Goal: Download file/media

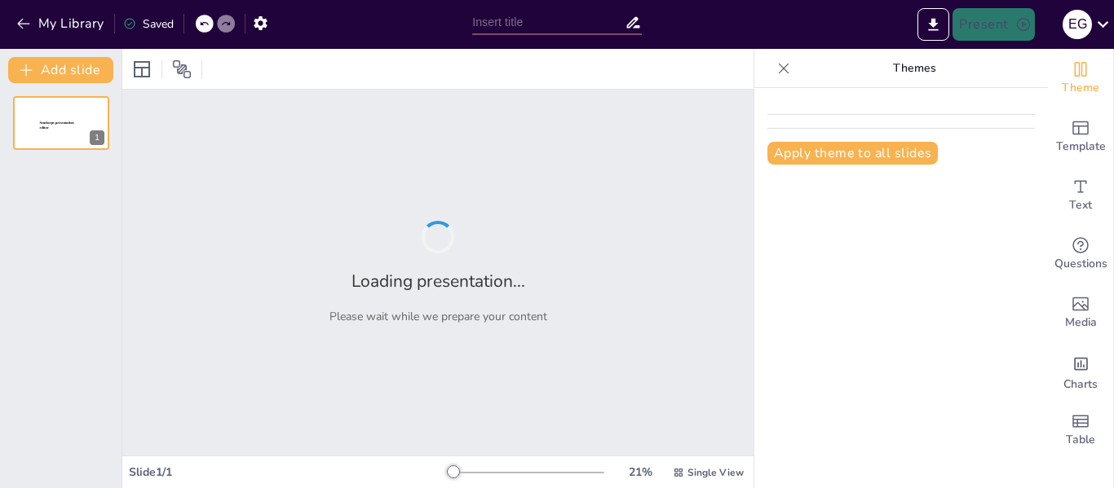
type input "Gestión de Vulnerabilidades: Conceptos Clave y su Importancia en la Ciberseguri…"
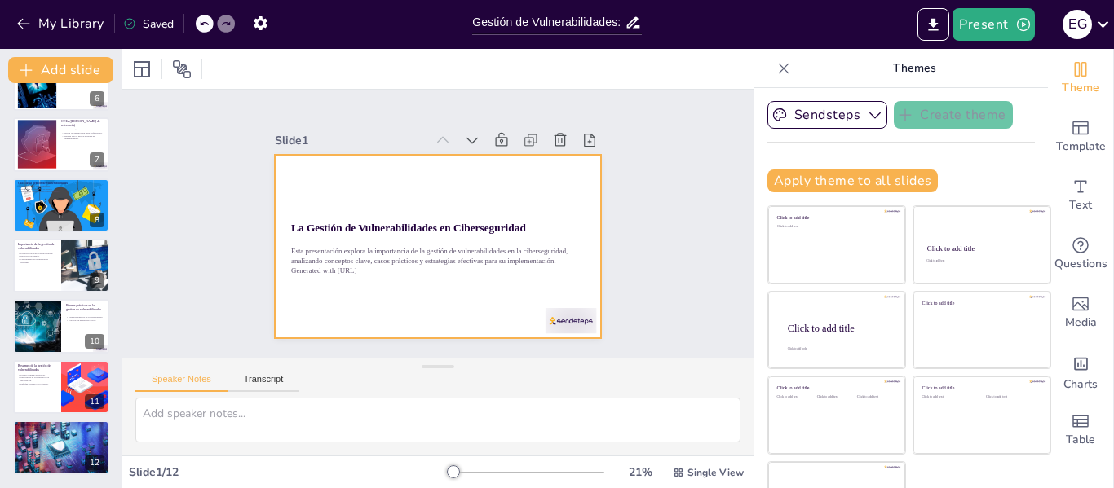
scroll to position [51, 0]
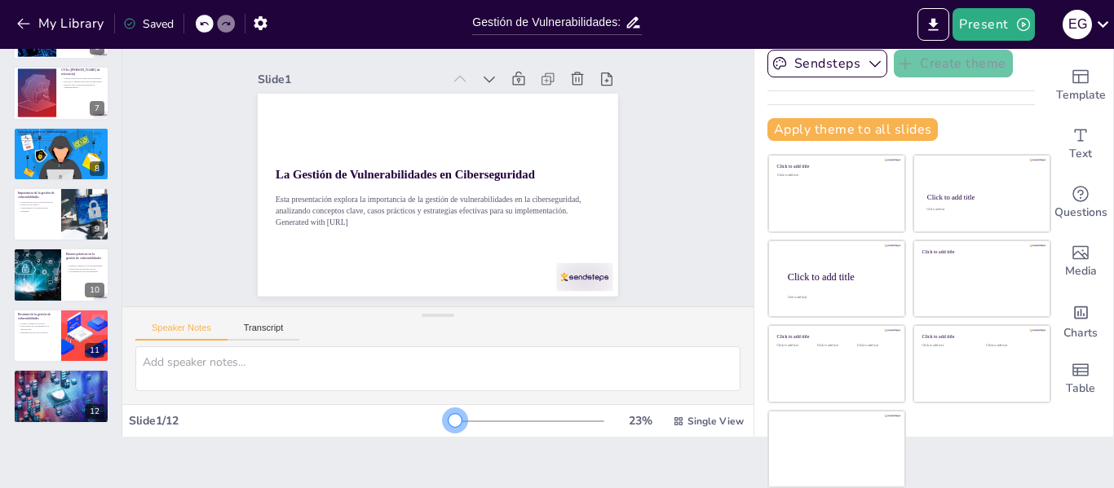
click at [448, 421] on div at bounding box center [454, 420] width 13 height 13
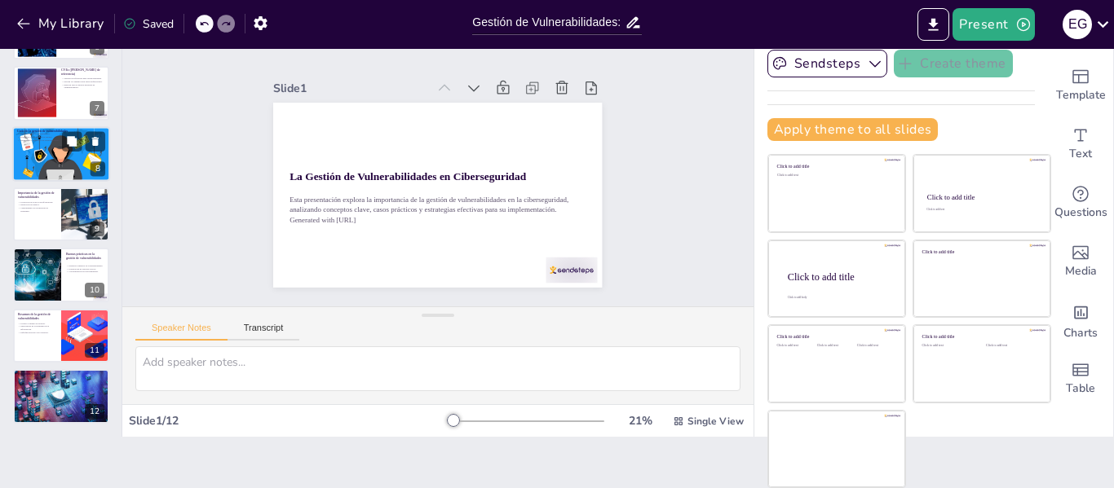
click at [64, 160] on div at bounding box center [61, 153] width 98 height 65
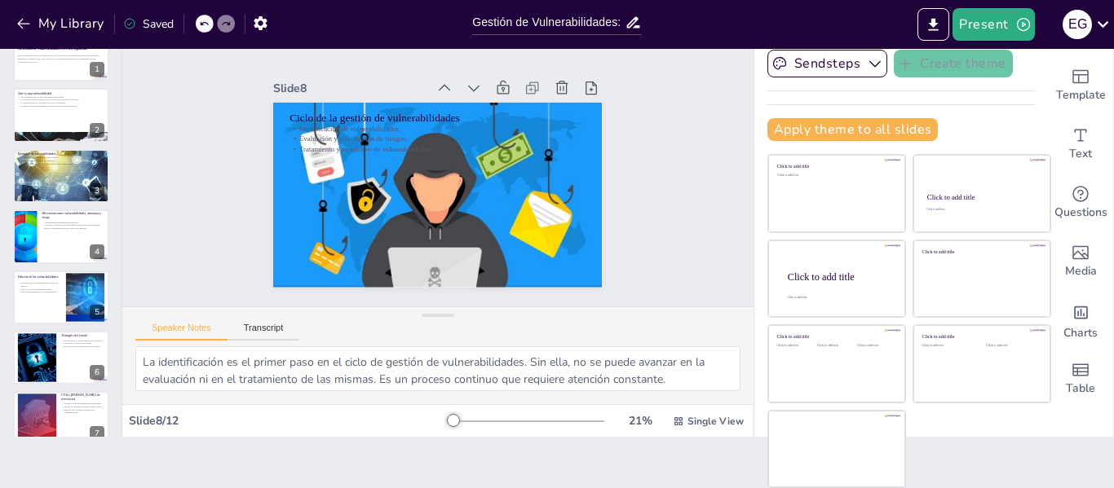
scroll to position [0, 0]
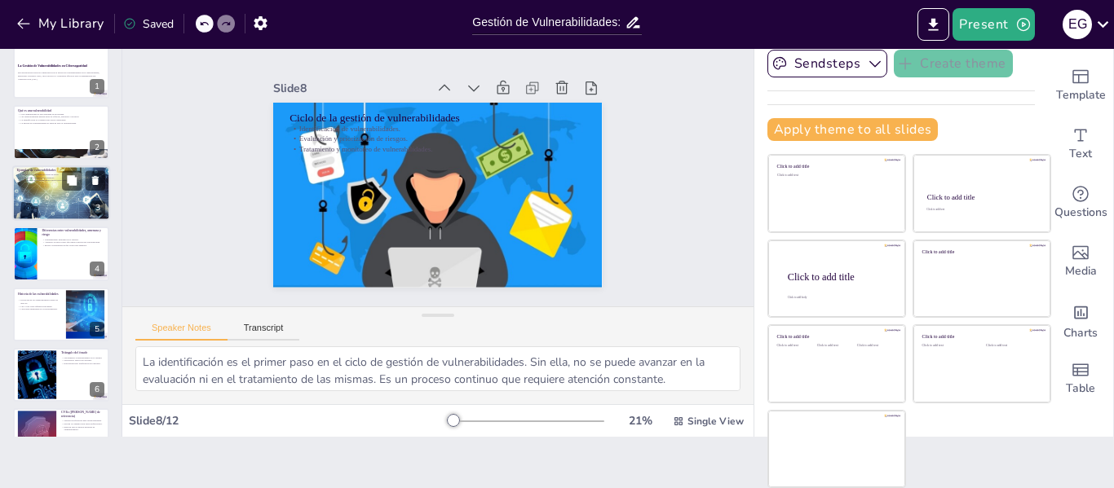
click at [34, 190] on div at bounding box center [61, 192] width 117 height 55
type textarea "El ataque de SQL Injection es un claro ejemplo de cómo una vulnerabilidad puede…"
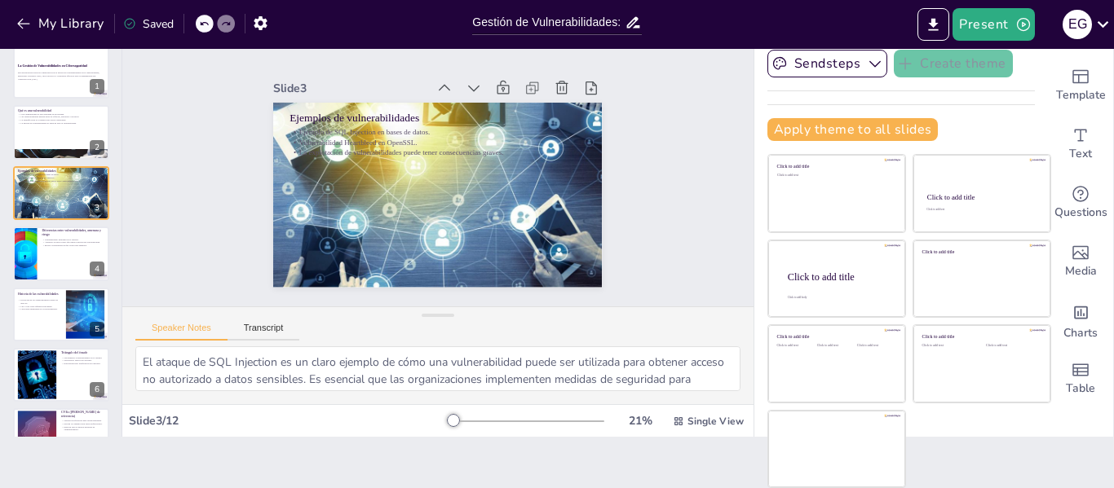
scroll to position [90, 0]
click at [254, 330] on button "Transcript" at bounding box center [263, 332] width 73 height 18
click at [192, 328] on button "Speaker Notes" at bounding box center [181, 332] width 92 height 18
click at [242, 374] on textarea "El ataque de SQL Injection es un claro ejemplo de cómo una vulnerabilidad puede…" at bounding box center [437, 368] width 605 height 45
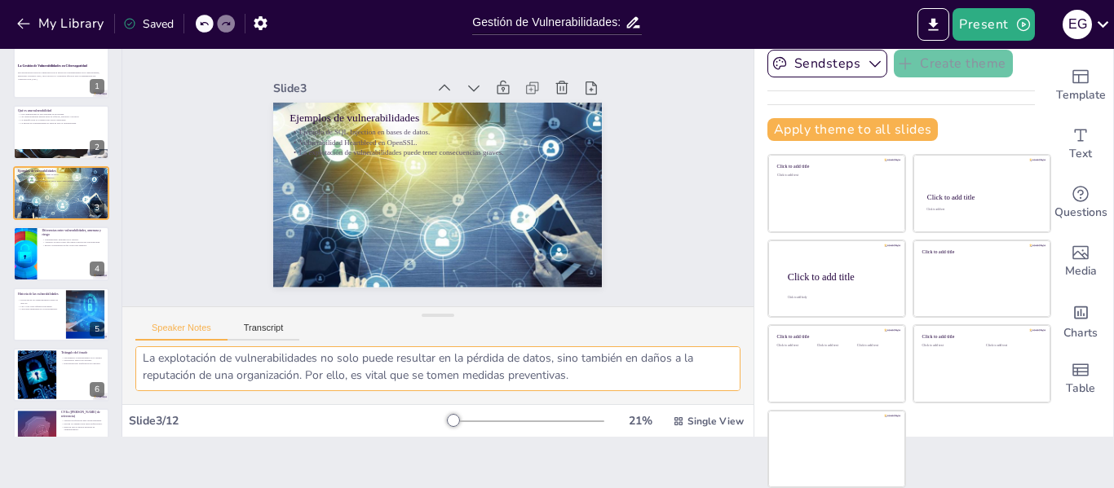
scroll to position [0, 0]
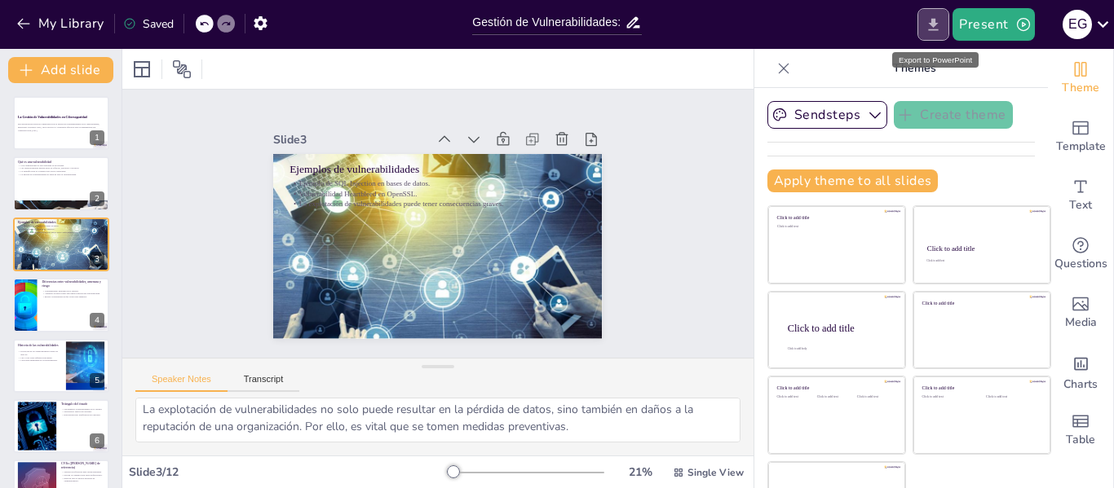
click at [937, 27] on icon "Export to PowerPoint" at bounding box center [932, 24] width 17 height 17
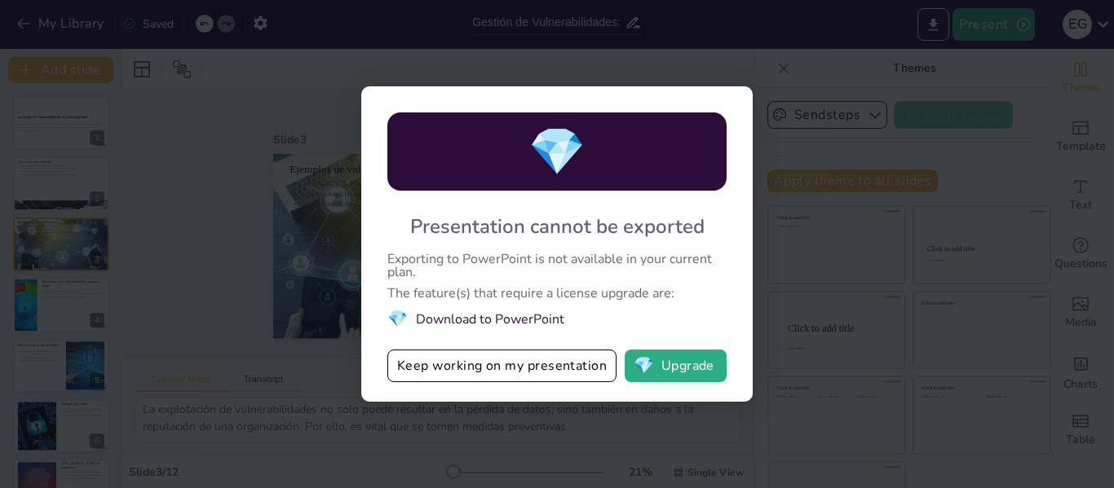
click at [532, 322] on li "💎 Download to PowerPoint" at bounding box center [556, 319] width 339 height 22
click at [544, 365] on button "Keep working on my presentation" at bounding box center [501, 366] width 229 height 33
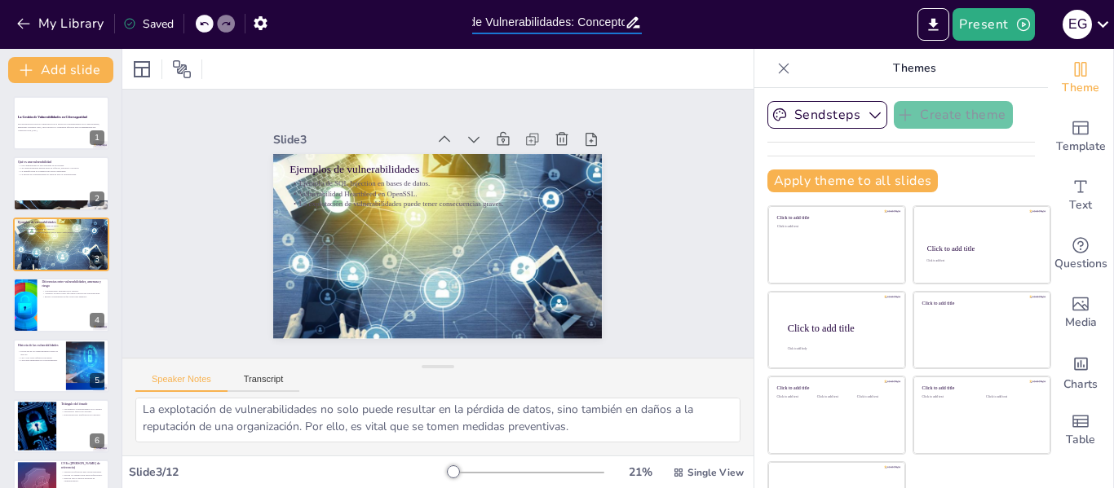
scroll to position [0, 287]
drag, startPoint x: 482, startPoint y: 17, endPoint x: 652, endPoint y: 7, distance: 170.7
click at [652, 7] on div "My Library Saved Gestión de Vulnerabilidades: Conceptos Clave y su Importancia …" at bounding box center [557, 24] width 1114 height 49
click at [529, 12] on input "Gestión de Vulnerabilidades: Conceptos Clave y su Importancia en la Ciberseguri…" at bounding box center [548, 23] width 152 height 24
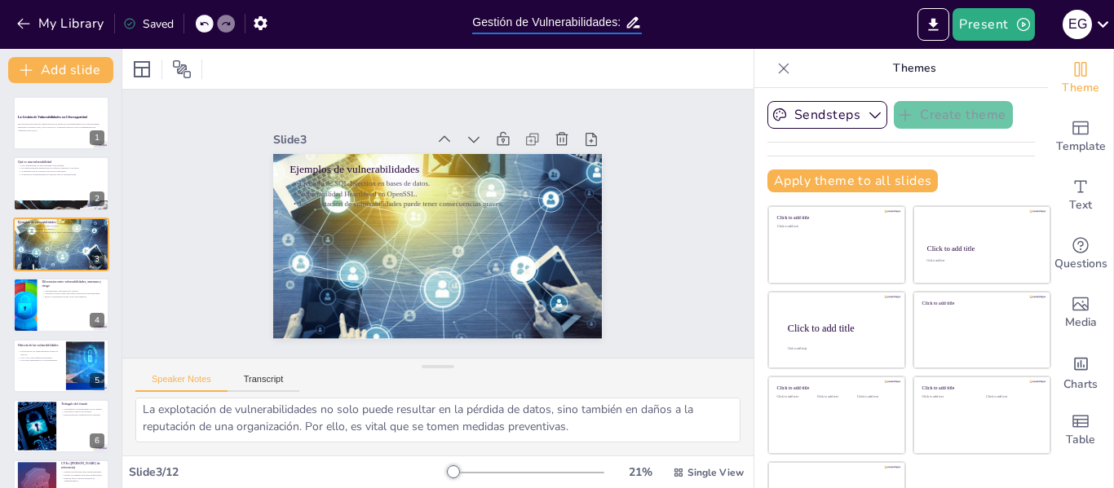
drag, startPoint x: 550, startPoint y: 24, endPoint x: 597, endPoint y: 24, distance: 46.5
click at [425, 21] on div "My Library Saved Gestión de Vulnerabilidades: Conceptos Clave y su Importancia …" at bounding box center [557, 24] width 1114 height 49
click at [600, 22] on input "Gestión de Vulnerabilidades: Conceptos Clave y su Importancia en la Ciberseguri…" at bounding box center [548, 23] width 152 height 24
drag, startPoint x: 606, startPoint y: 22, endPoint x: 627, endPoint y: 23, distance: 20.4
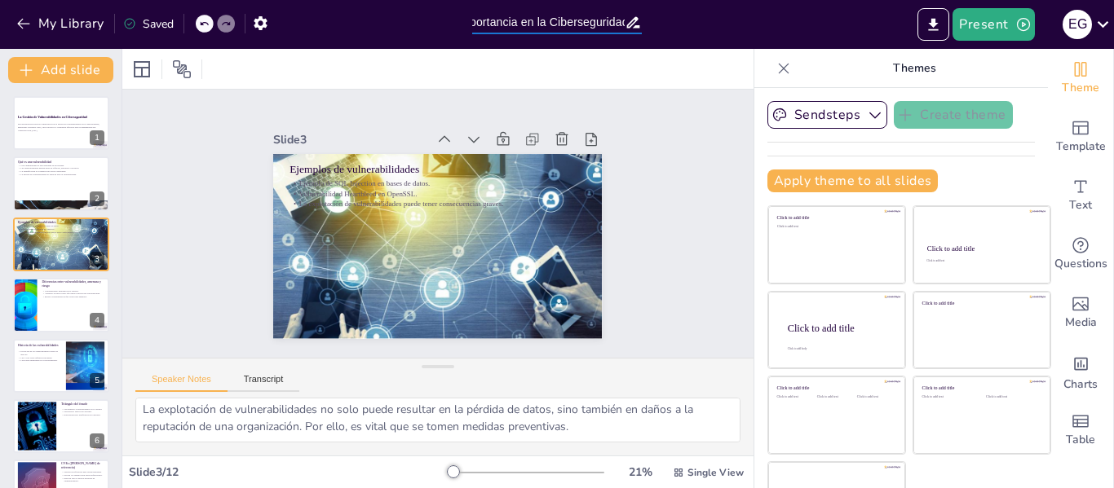
click at [627, 23] on div "Gestión de Vulnerabilidades: Conceptos Clave y su Importancia en la Ciberseguri…" at bounding box center [557, 23] width 170 height 24
click at [576, 24] on input "Gestión de Vulnerabilidades: Conceptos Clave y su Importancia en la Ciberseguri…" at bounding box center [548, 23] width 152 height 24
